Goal: Find specific page/section: Find specific page/section

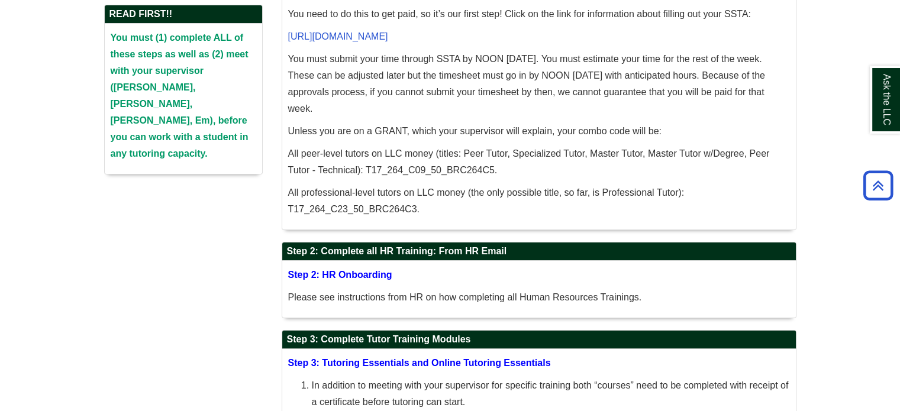
scroll to position [64, 0]
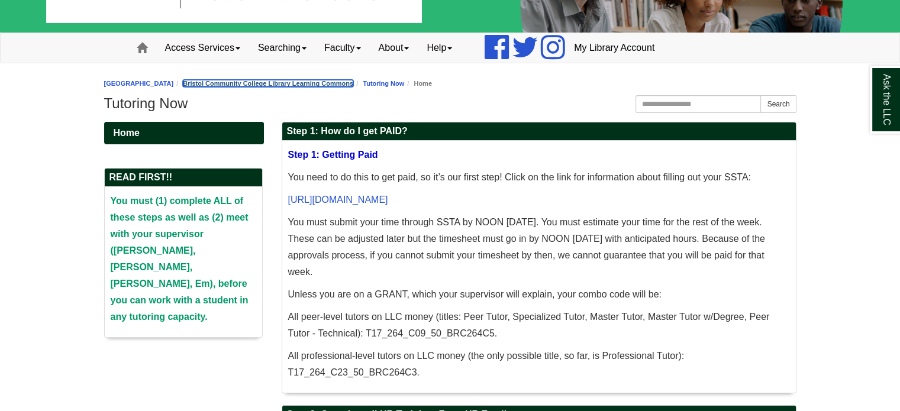
click at [295, 82] on link "Bristol Community College Library Learning Commons" at bounding box center [268, 83] width 170 height 7
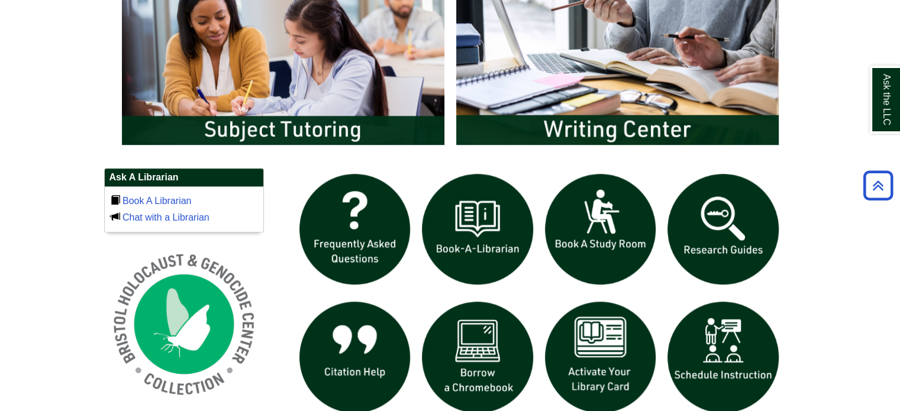
scroll to position [563, 0]
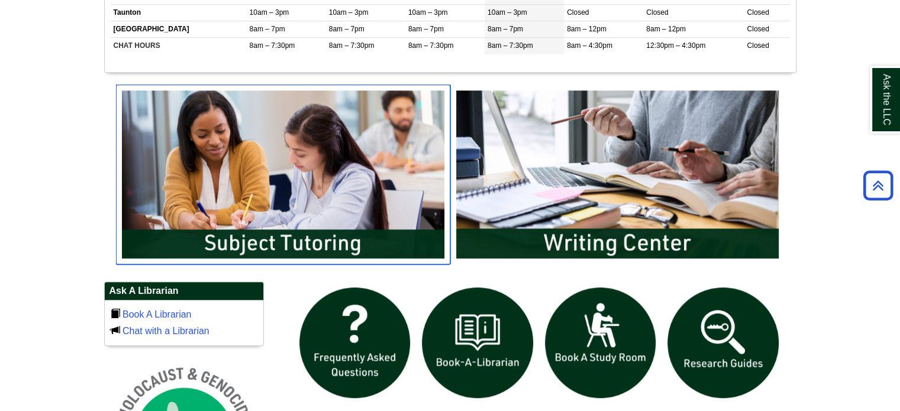
click at [361, 201] on img "slideshow" at bounding box center [283, 175] width 334 height 180
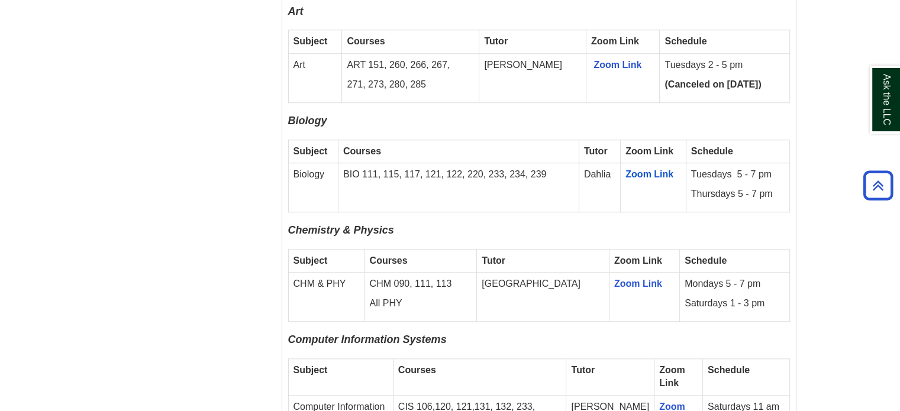
scroll to position [1062, 0]
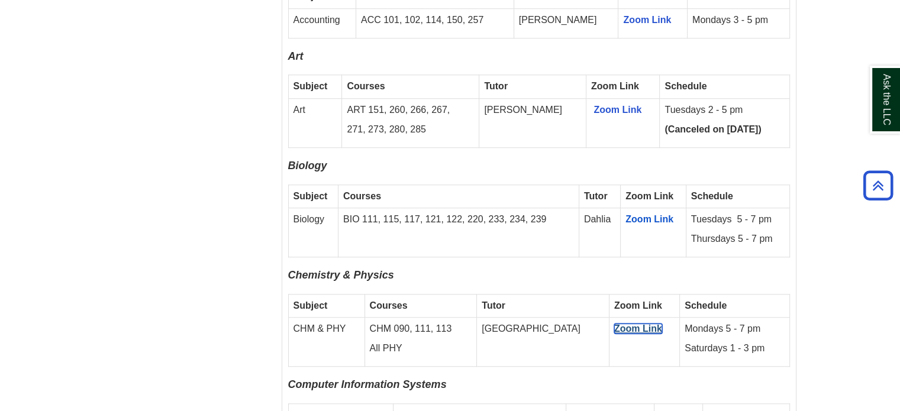
click at [614, 324] on link "Zoom Link" at bounding box center [638, 329] width 48 height 10
